Goal: Information Seeking & Learning: Learn about a topic

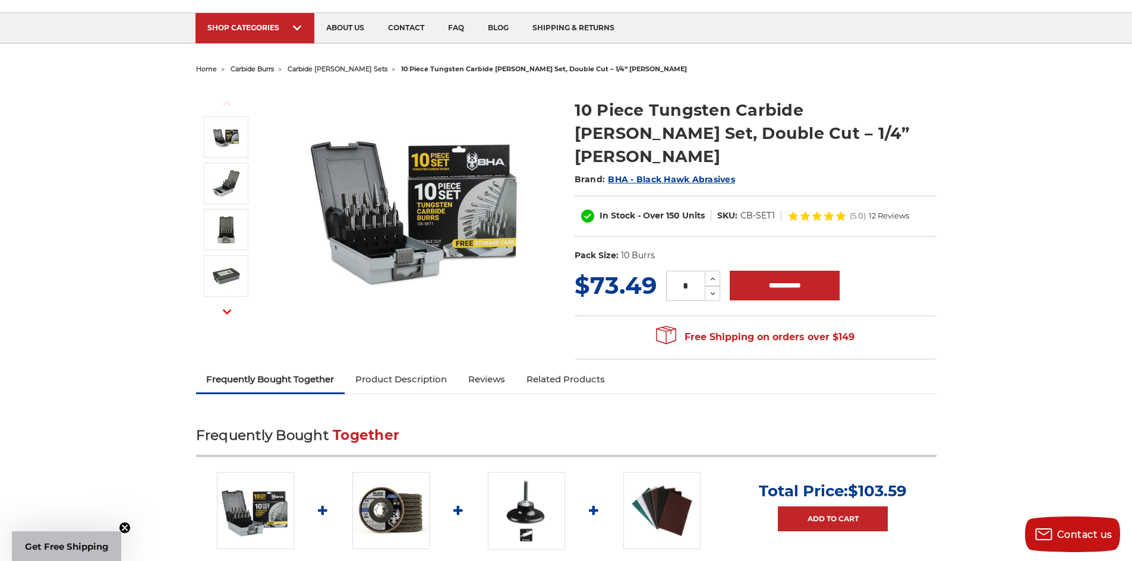
scroll to position [59, 0]
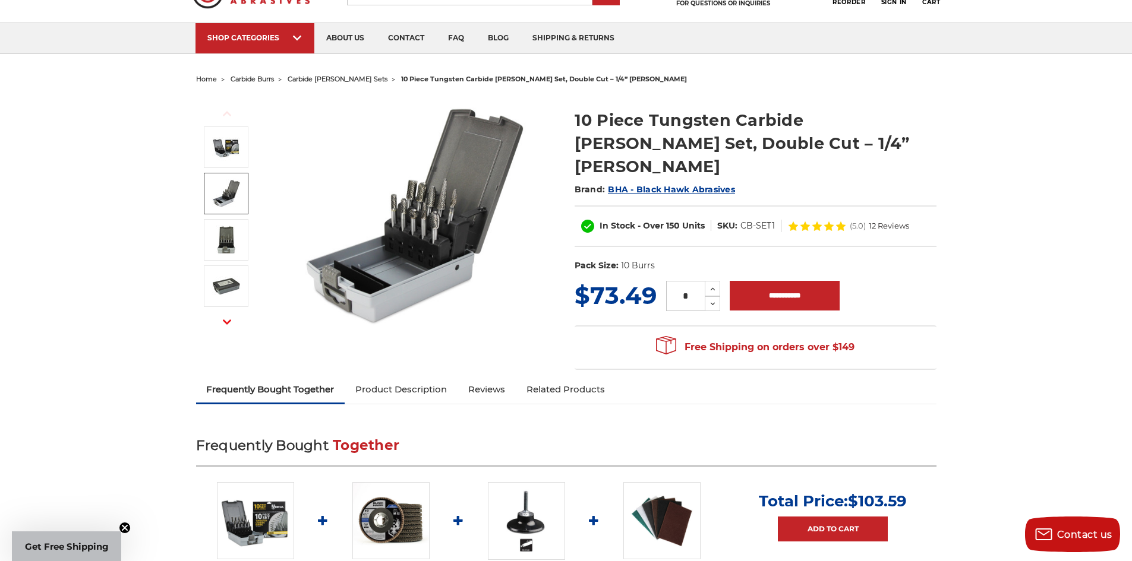
click at [238, 195] on img at bounding box center [226, 194] width 30 height 30
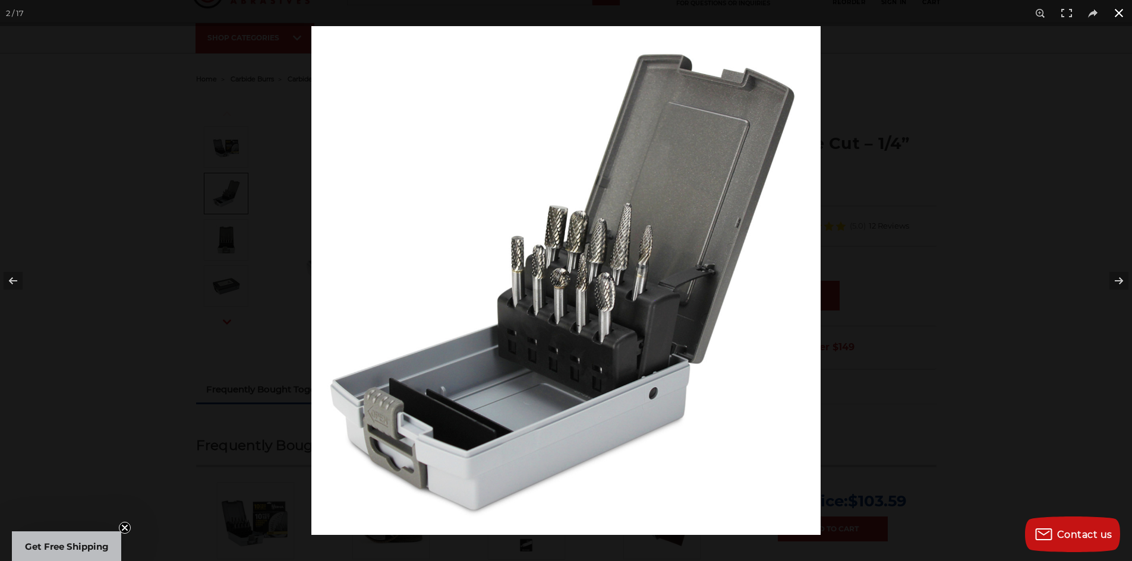
click at [1114, 18] on button at bounding box center [1118, 13] width 26 height 26
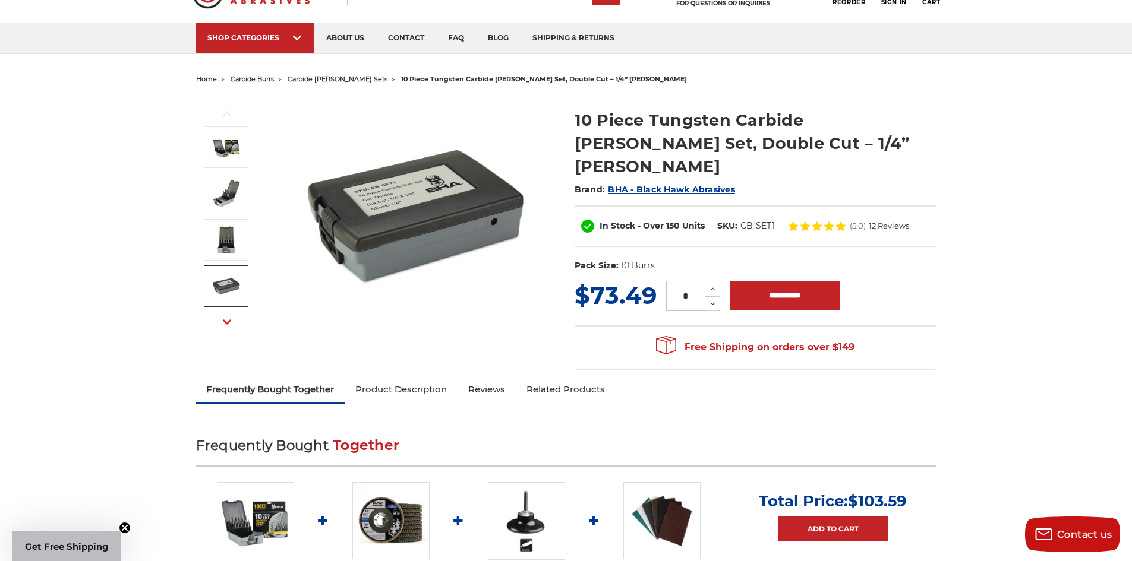
click at [223, 329] on button "Next" at bounding box center [227, 322] width 29 height 26
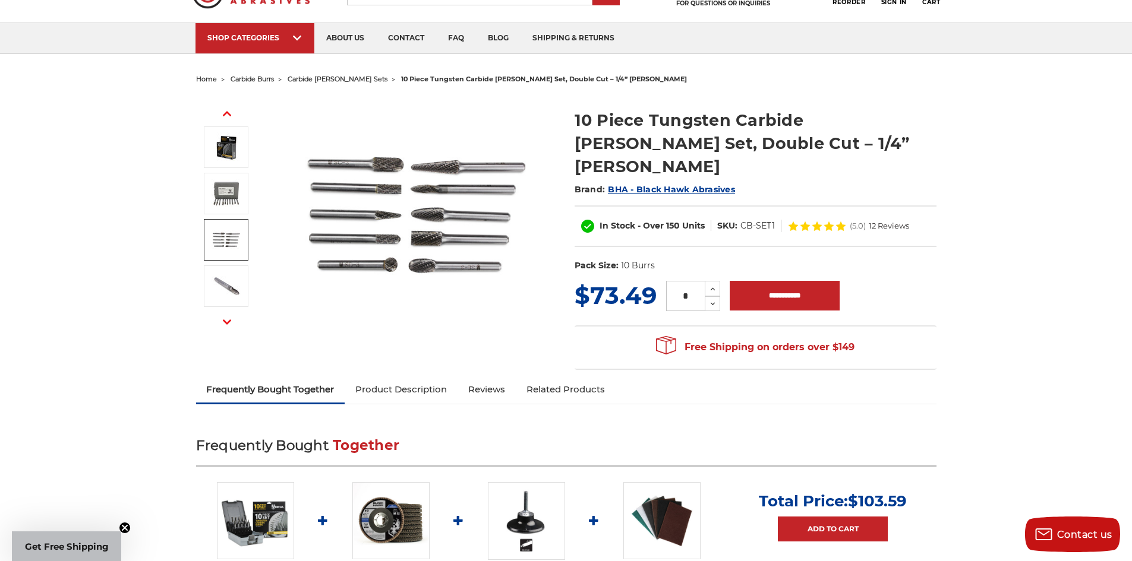
click at [228, 248] on img at bounding box center [226, 240] width 30 height 30
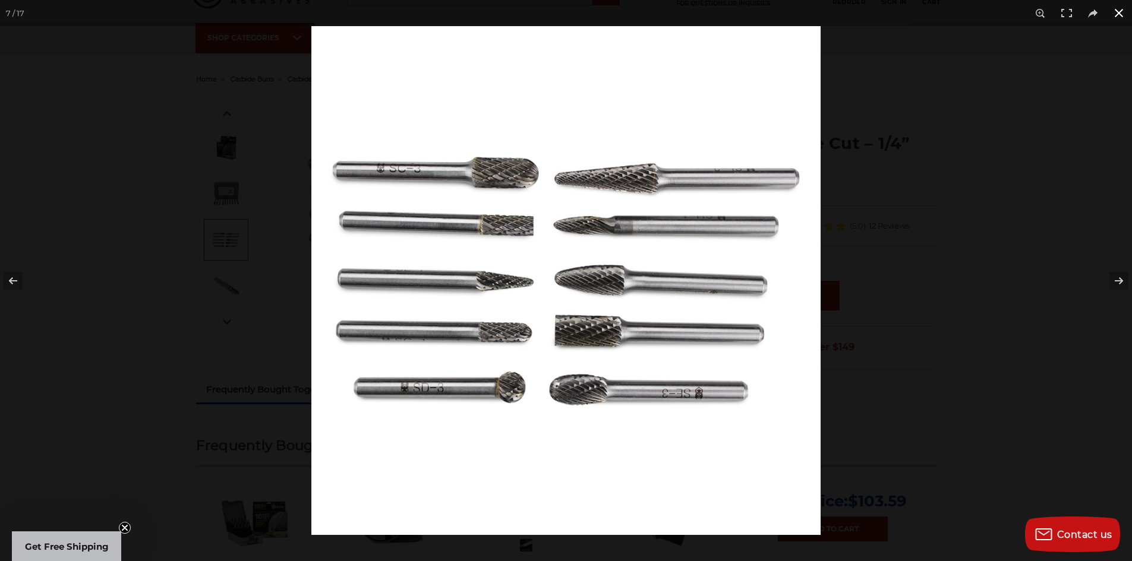
click at [1116, 8] on button at bounding box center [1118, 13] width 26 height 26
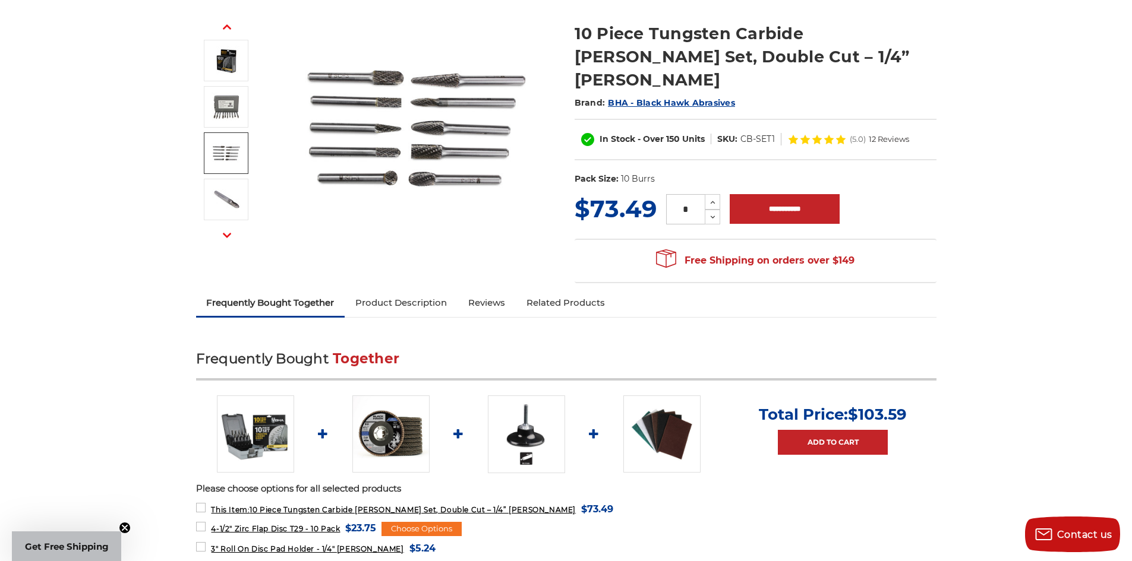
scroll to position [178, 0]
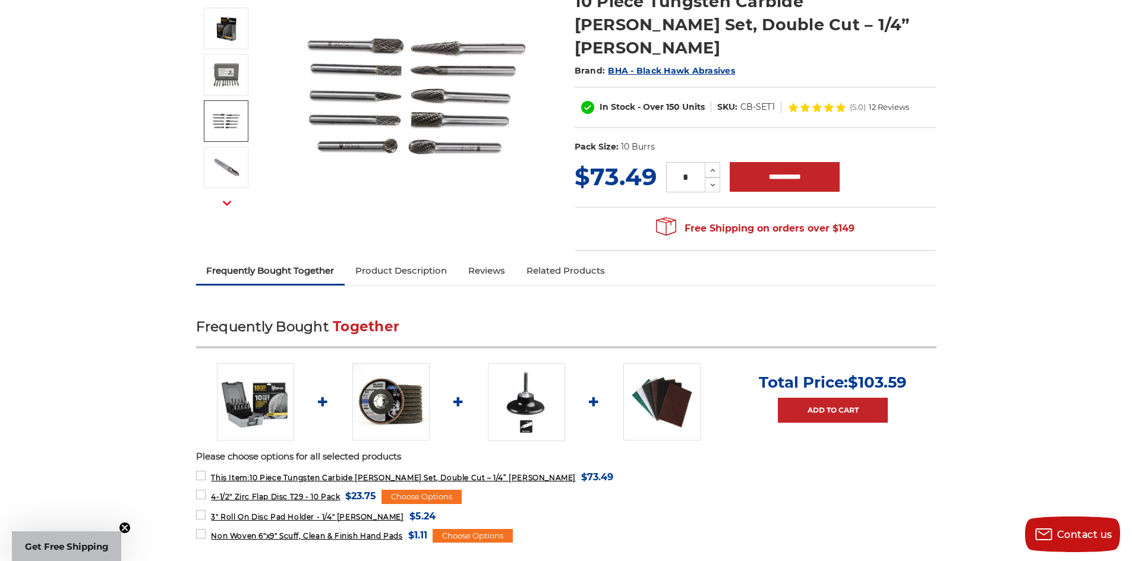
click at [223, 206] on icon "button" at bounding box center [227, 203] width 8 height 8
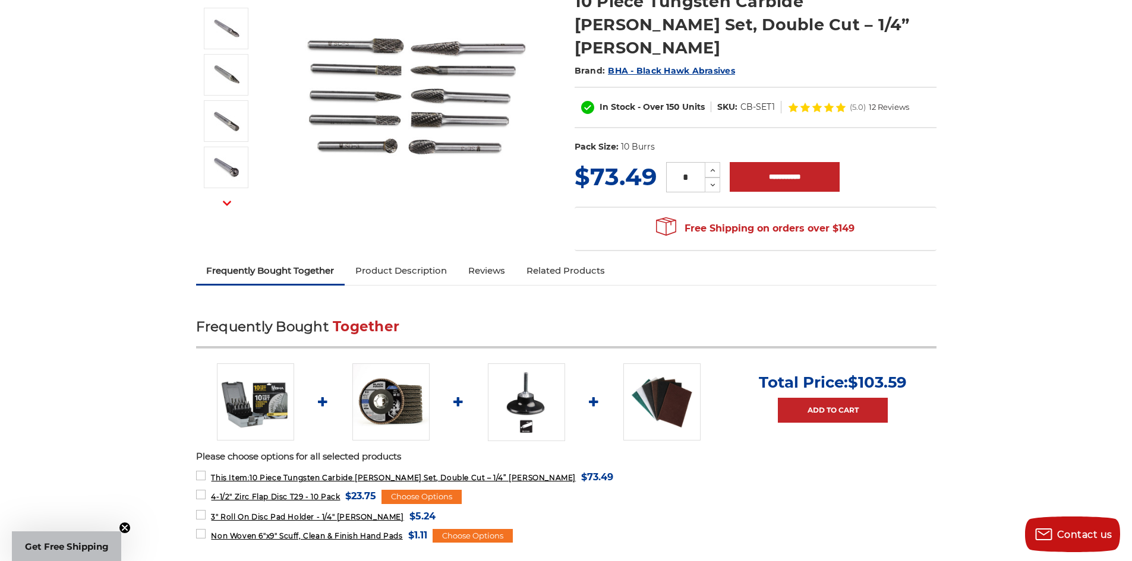
click at [223, 206] on icon "button" at bounding box center [227, 203] width 8 height 8
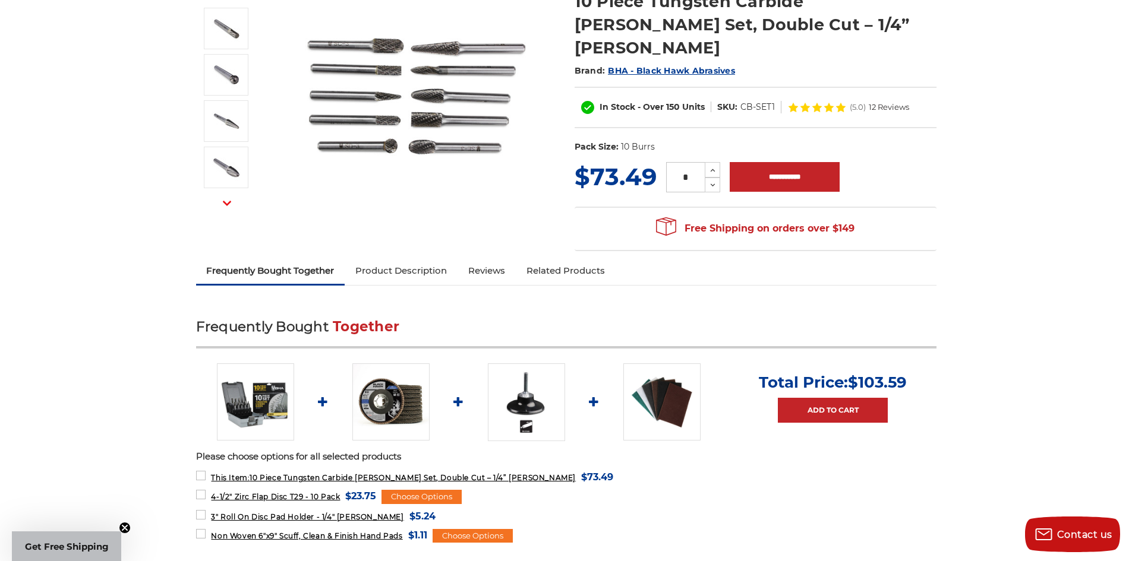
click at [223, 206] on icon "button" at bounding box center [227, 203] width 8 height 8
click at [226, 201] on icon "button" at bounding box center [227, 203] width 8 height 8
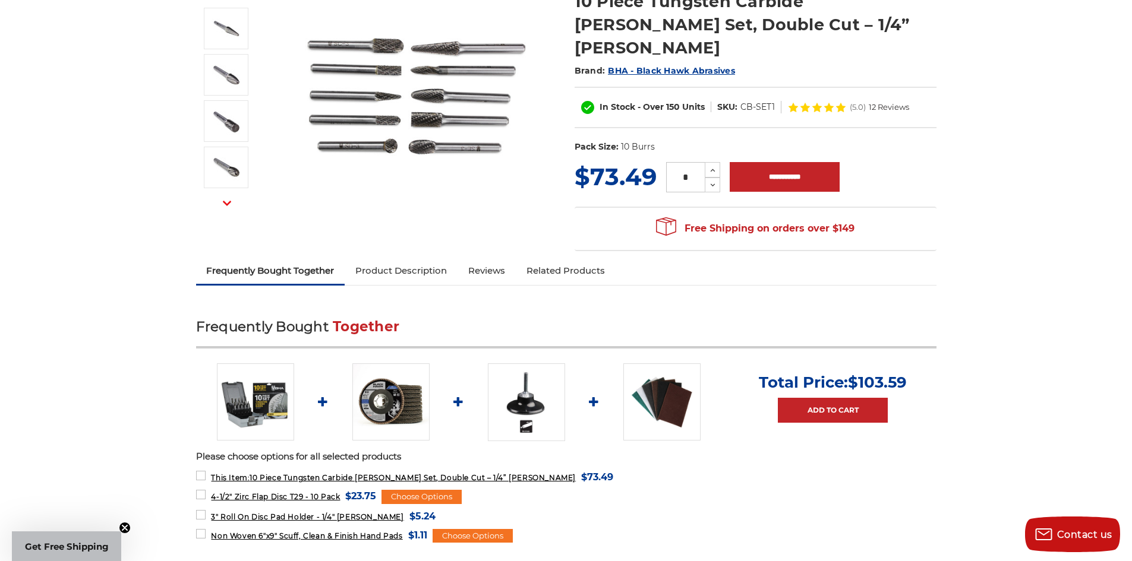
click at [226, 201] on icon "button" at bounding box center [227, 203] width 8 height 8
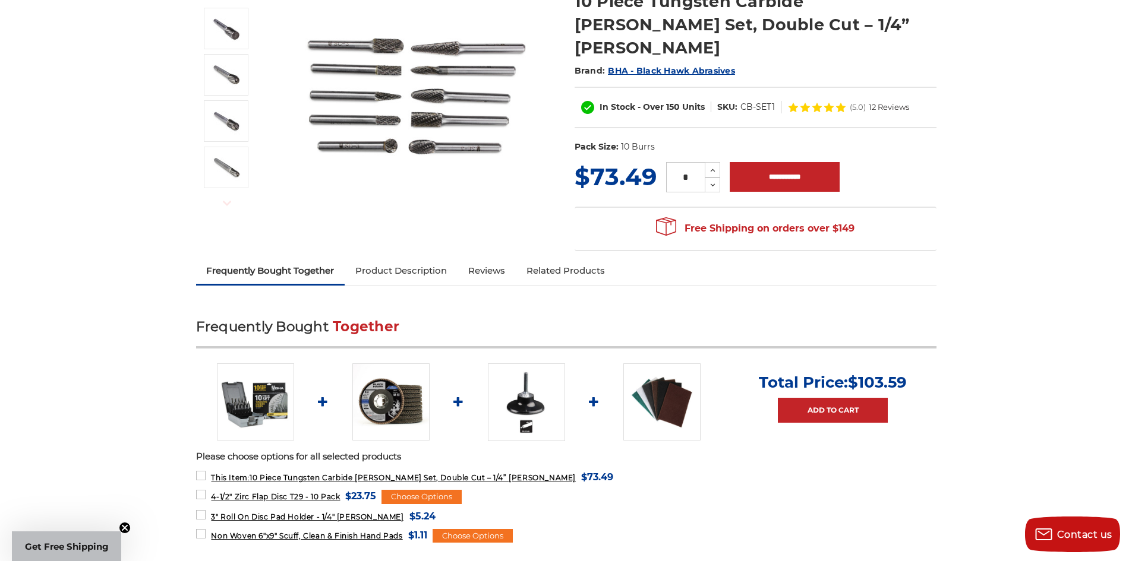
click at [226, 201] on icon "button" at bounding box center [227, 203] width 8 height 8
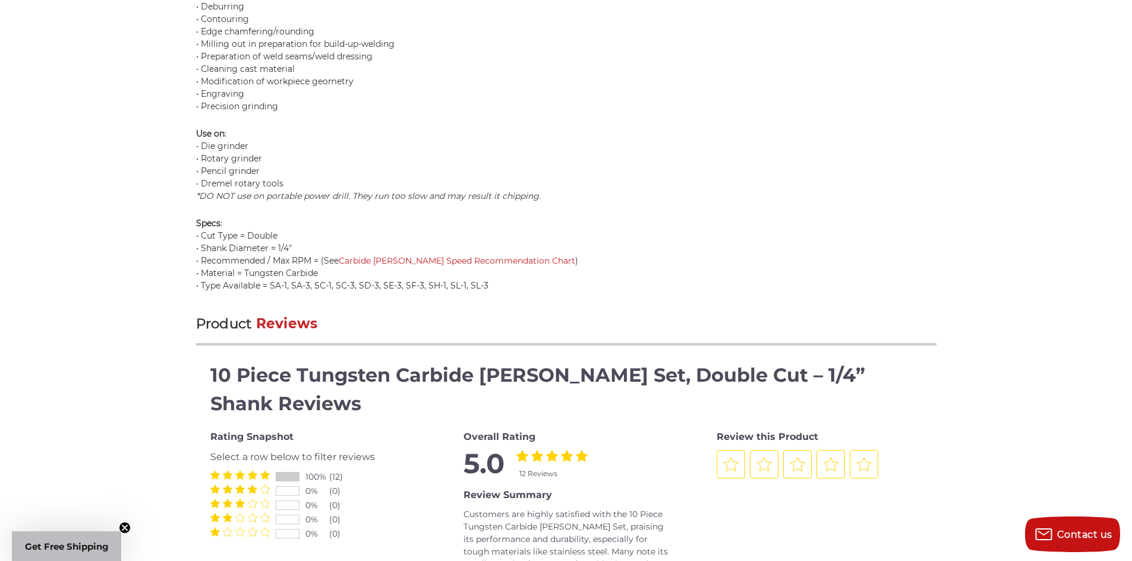
scroll to position [1485, 0]
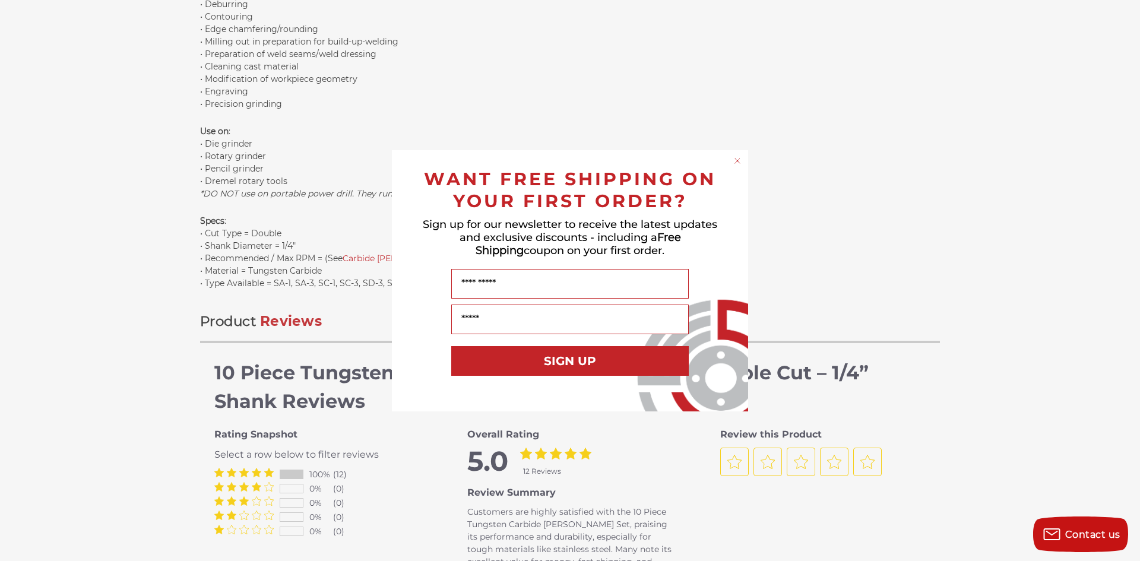
click at [802, 125] on div "Close dialog WANT FREE SHIPPING ON YOUR FIRST ORDER? Sign up for our newsletter…" at bounding box center [570, 280] width 1140 height 561
click at [740, 162] on circle "Close dialog" at bounding box center [737, 160] width 11 height 11
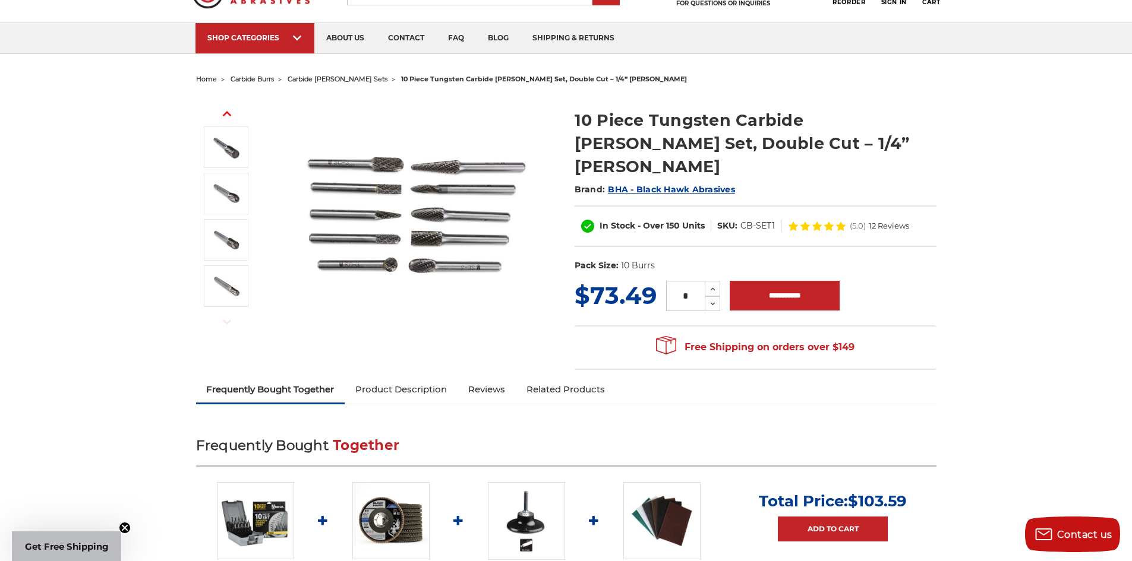
scroll to position [119, 0]
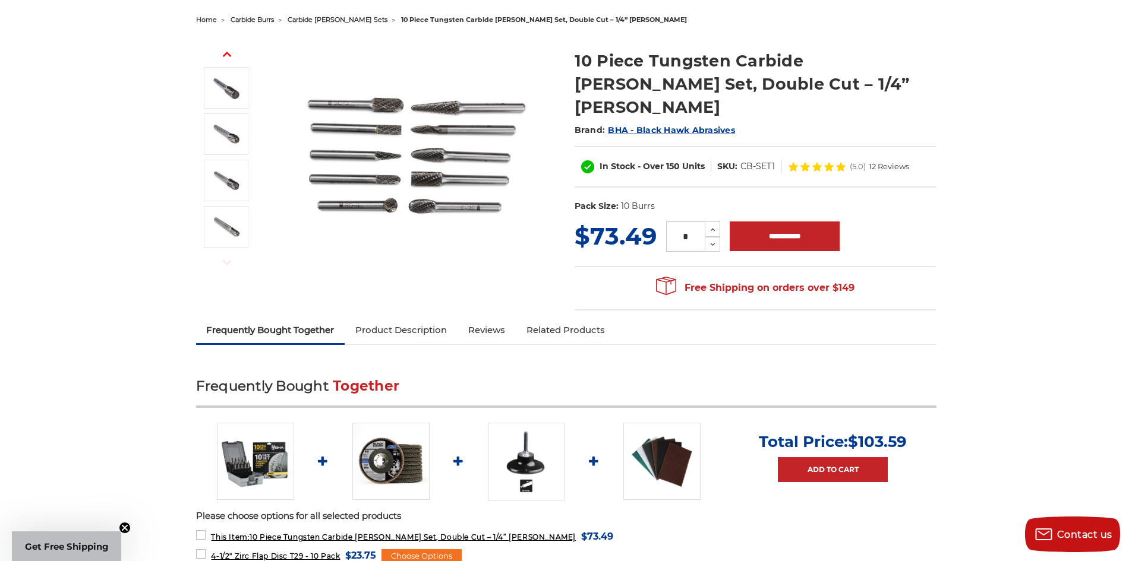
click at [416, 317] on link "Product Description" at bounding box center [401, 330] width 113 height 26
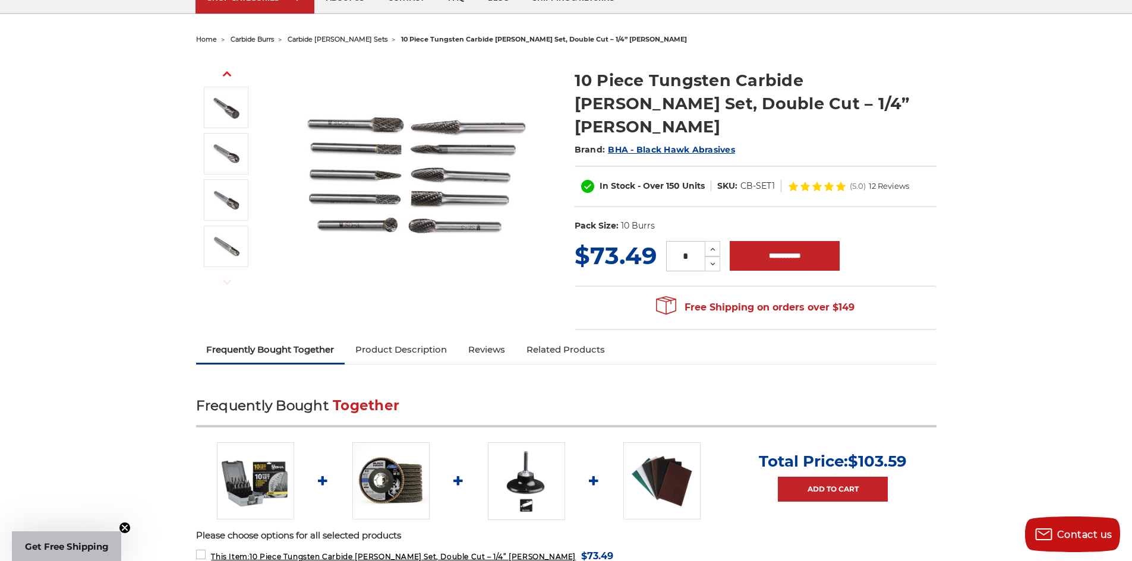
scroll to position [71, 0]
